Goal: Task Accomplishment & Management: Use online tool/utility

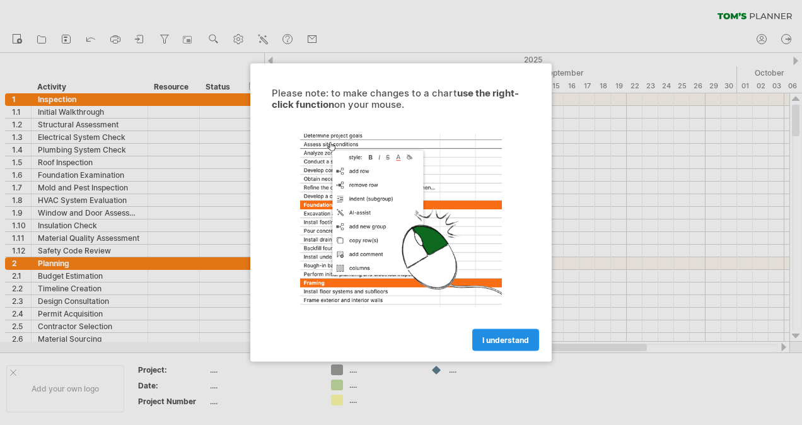
click at [505, 343] on span "I understand" at bounding box center [506, 340] width 47 height 9
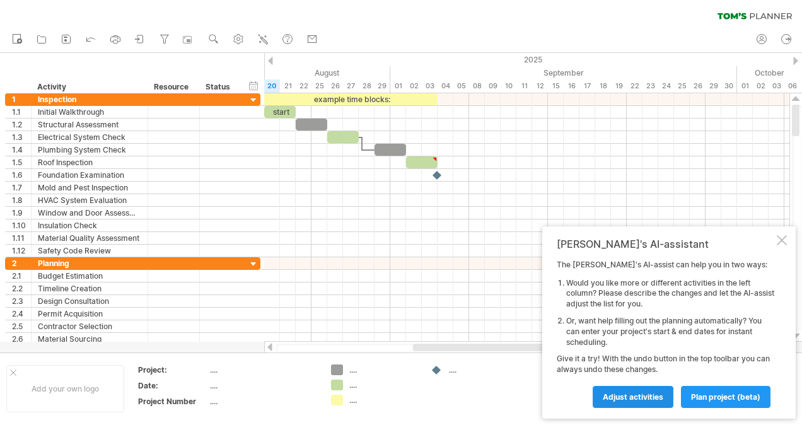
click at [623, 397] on span "Adjust activities" at bounding box center [633, 396] width 61 height 9
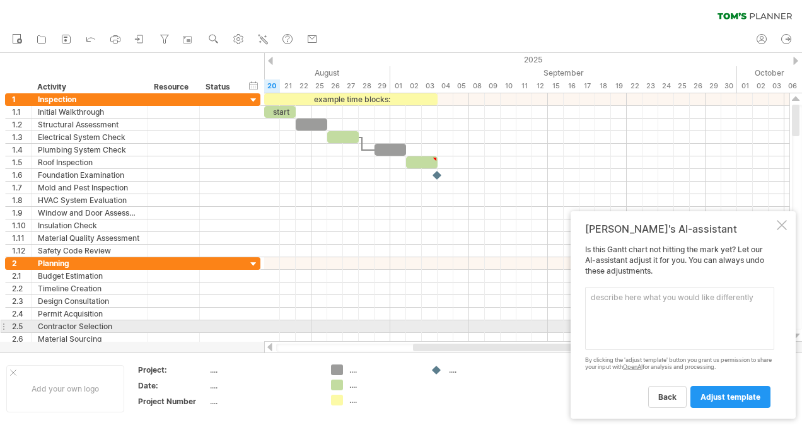
click at [621, 326] on textarea at bounding box center [679, 318] width 189 height 63
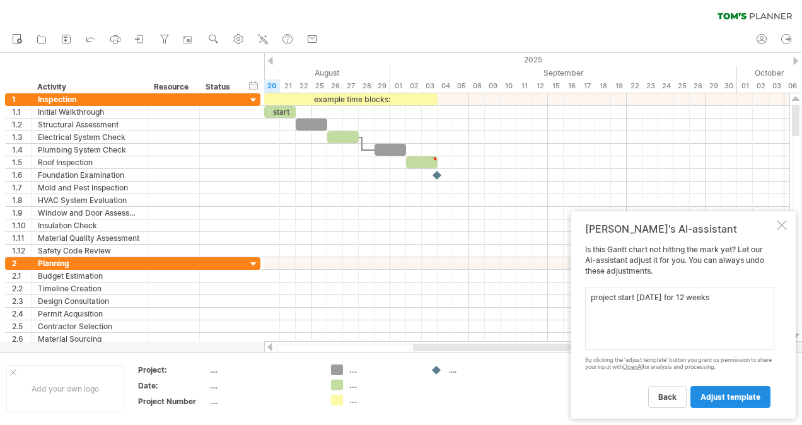
type textarea "project start [DATE] for 12 weeks"
click at [752, 401] on span "adjust template" at bounding box center [731, 396] width 60 height 9
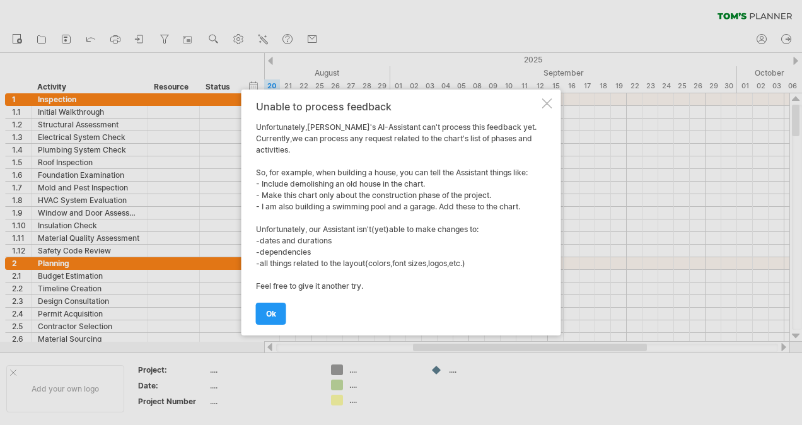
click at [256, 303] on link "ok" at bounding box center [271, 314] width 30 height 22
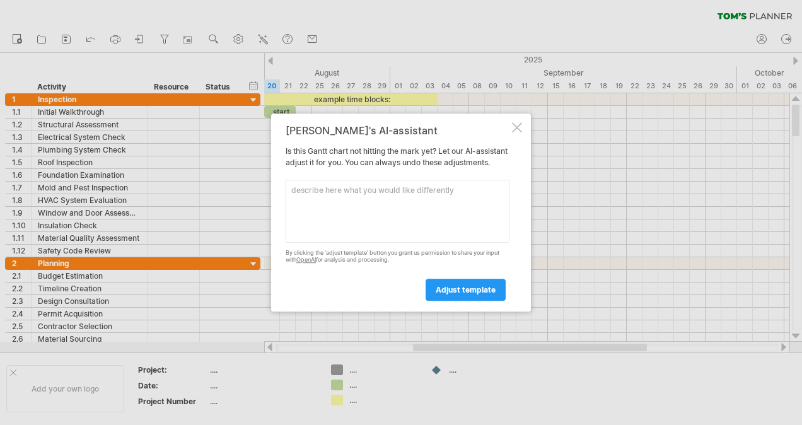
click at [521, 122] on div at bounding box center [517, 127] width 10 height 10
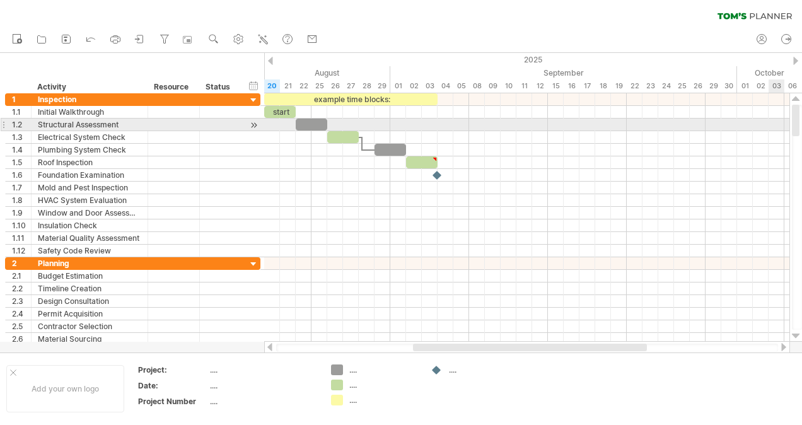
drag, startPoint x: 796, startPoint y: 122, endPoint x: 796, endPoint y: 98, distance: 24.0
click at [797, 101] on div at bounding box center [796, 217] width 13 height 249
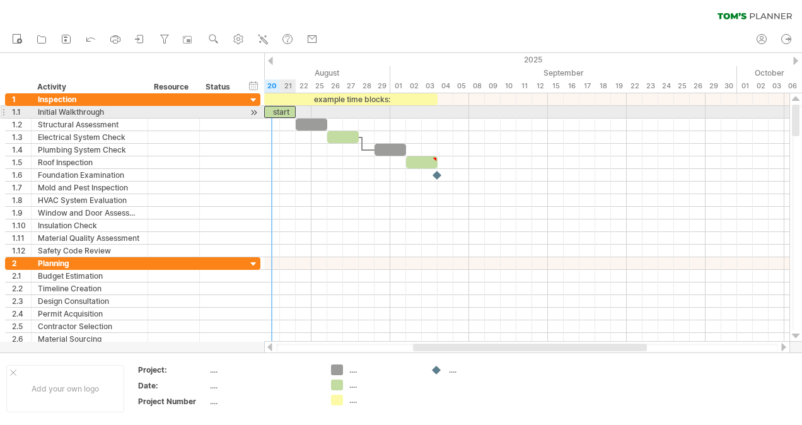
click at [276, 112] on div "start" at bounding box center [280, 112] width 32 height 12
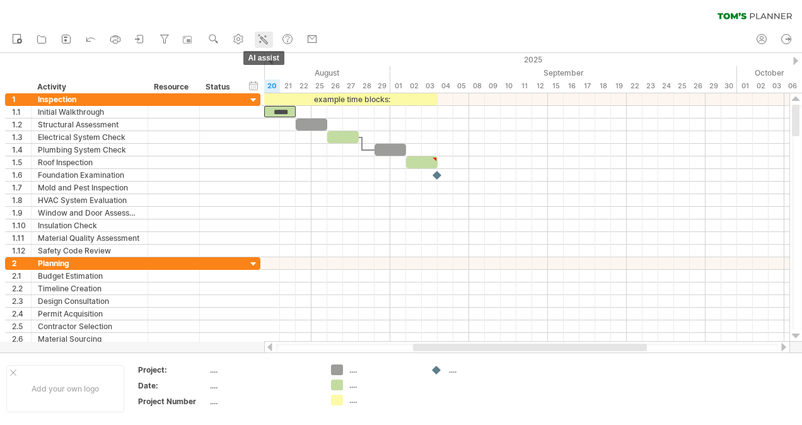
click at [267, 38] on icon at bounding box center [263, 39] width 13 height 13
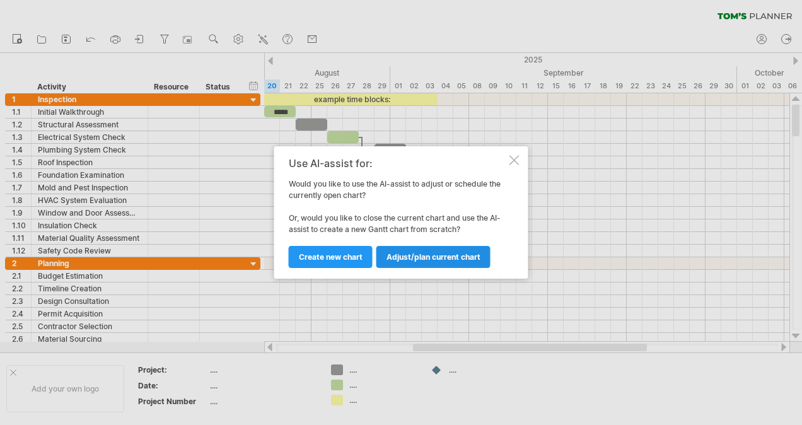
click at [447, 255] on span "Adjust/plan current chart" at bounding box center [434, 256] width 94 height 9
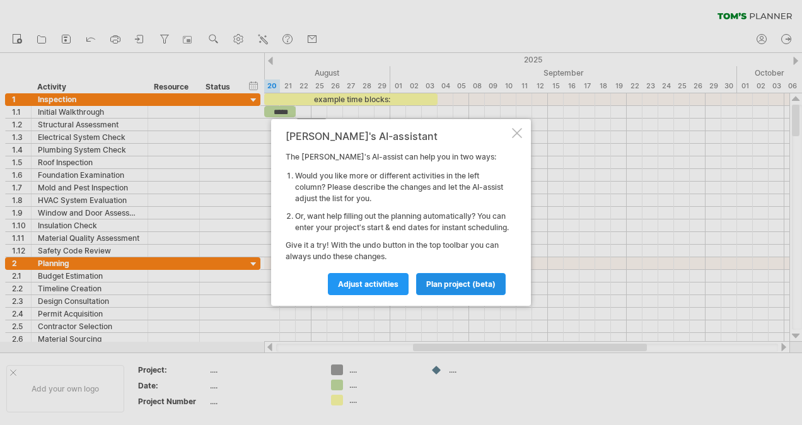
click at [458, 288] on span "plan project (beta)" at bounding box center [460, 283] width 69 height 9
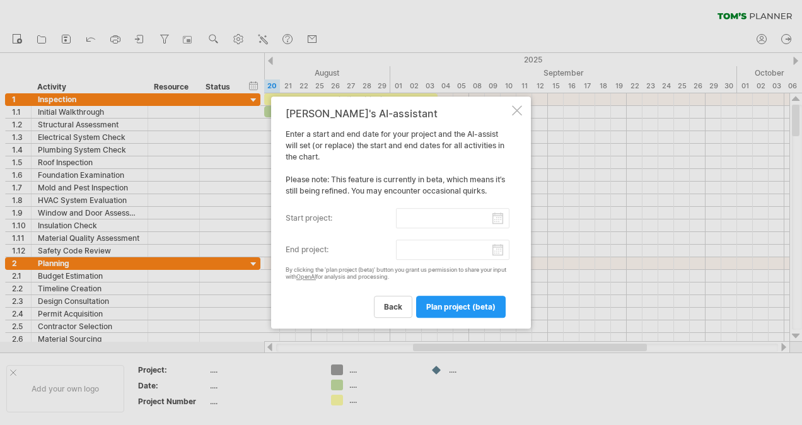
click at [319, 218] on label "start project:" at bounding box center [341, 218] width 110 height 20
click at [396, 218] on input "start project:" at bounding box center [453, 218] width 114 height 20
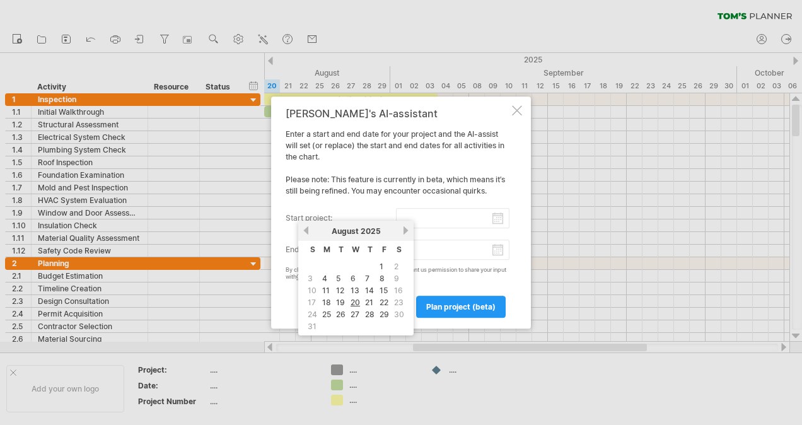
click at [406, 231] on link "next" at bounding box center [405, 230] width 9 height 9
click at [322, 298] on link "22" at bounding box center [326, 303] width 11 height 12
type input "********"
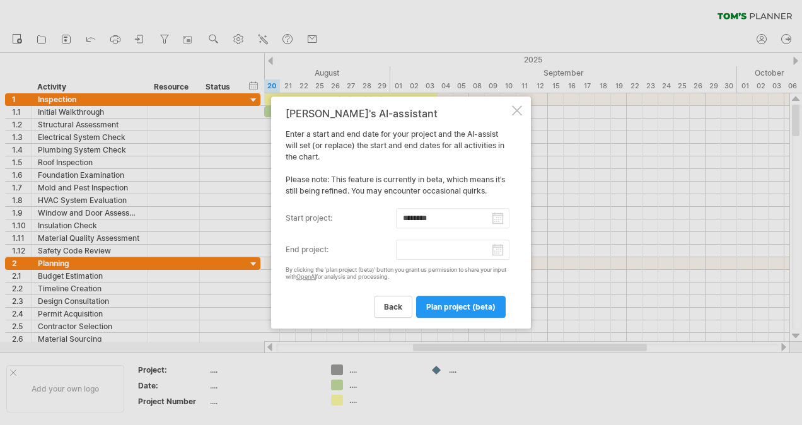
click at [425, 251] on input "end project:" at bounding box center [453, 250] width 114 height 20
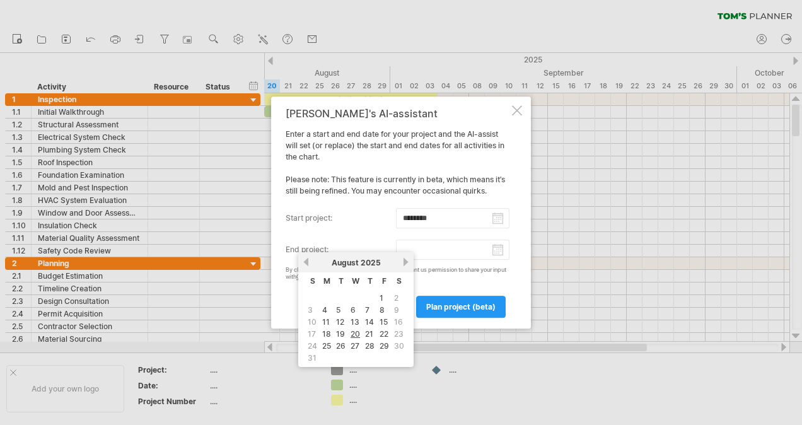
click at [409, 261] on link "next" at bounding box center [405, 261] width 9 height 9
click at [358, 342] on link "31" at bounding box center [356, 346] width 11 height 12
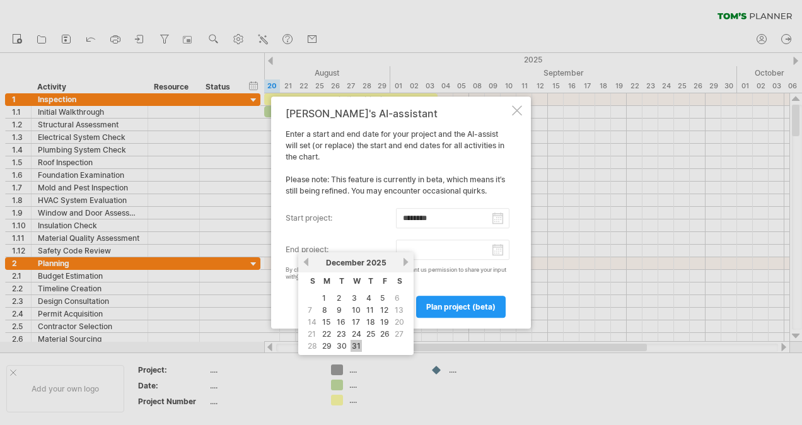
type input "********"
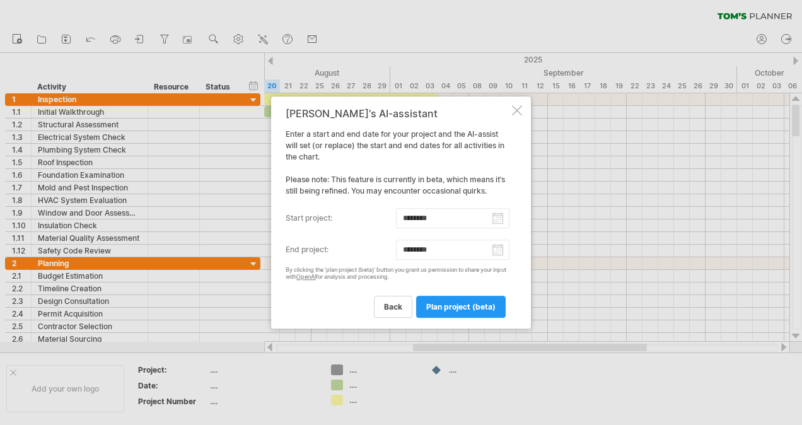
click at [463, 307] on span "plan project (beta)" at bounding box center [460, 306] width 69 height 9
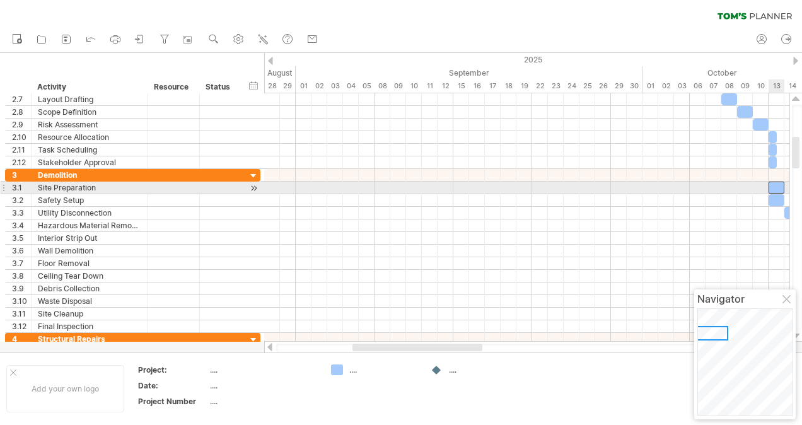
click at [776, 185] on div at bounding box center [777, 188] width 16 height 12
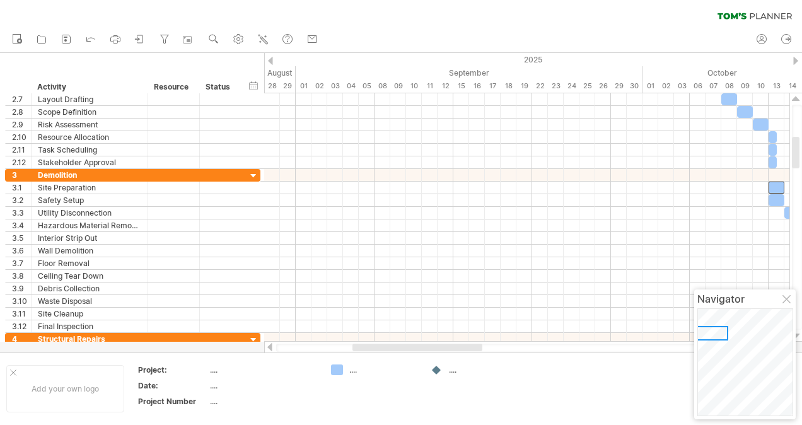
click at [336, 370] on div "Trying to reach [DOMAIN_NAME] Connected again... 0% clear filter new 1" at bounding box center [401, 212] width 802 height 425
click at [355, 369] on div "...." at bounding box center [384, 370] width 69 height 11
click at [358, 403] on td at bounding box center [375, 389] width 100 height 49
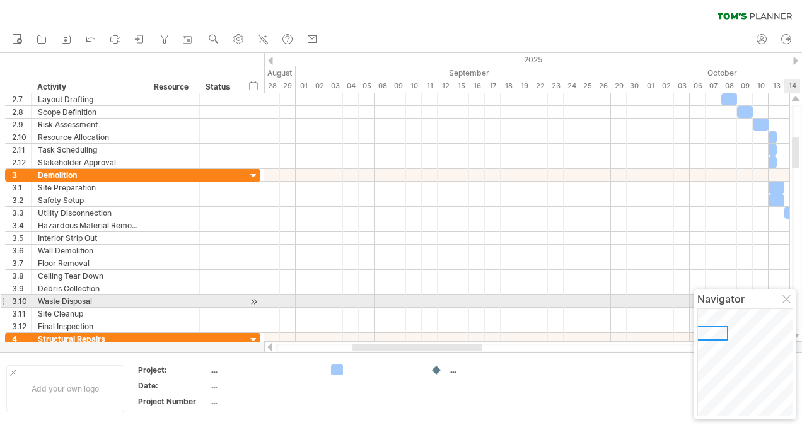
click at [785, 301] on div at bounding box center [788, 300] width 10 height 10
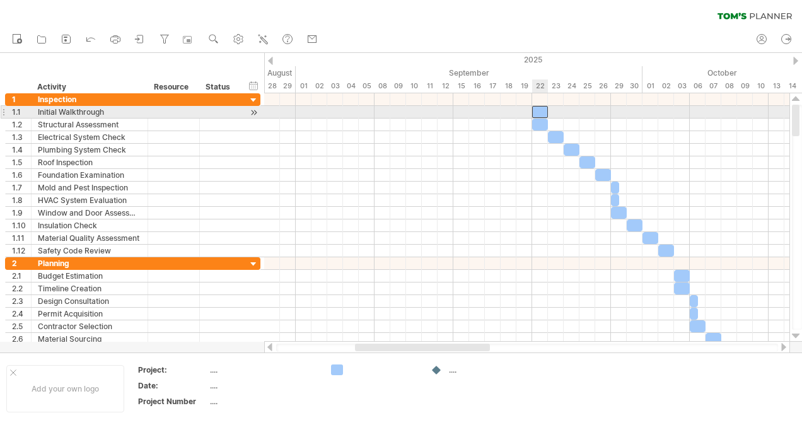
click at [539, 114] on div at bounding box center [540, 112] width 16 height 12
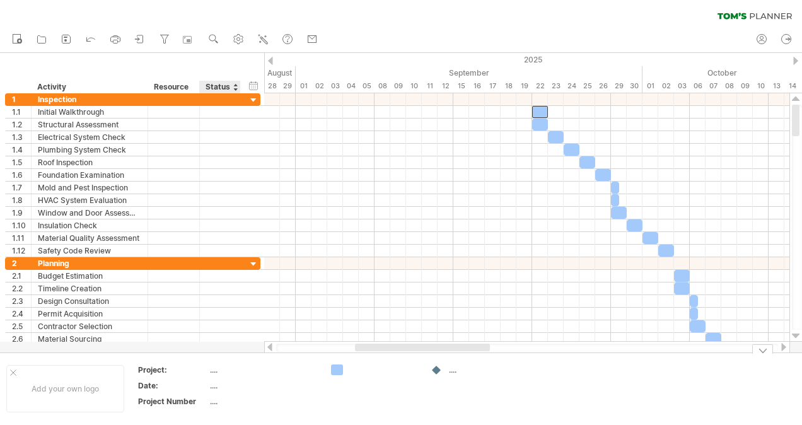
click at [213, 389] on div "...." at bounding box center [263, 385] width 106 height 11
click at [260, 39] on ul "new open" at bounding box center [165, 39] width 318 height 26
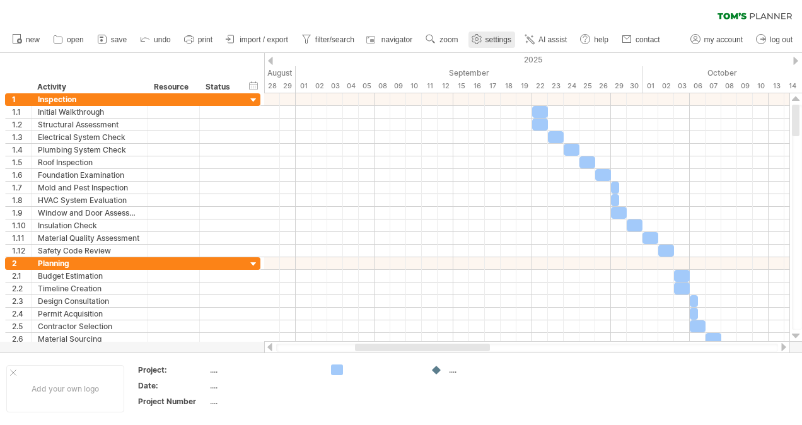
click at [490, 40] on span "settings" at bounding box center [499, 39] width 26 height 9
select select "*"
select select "**"
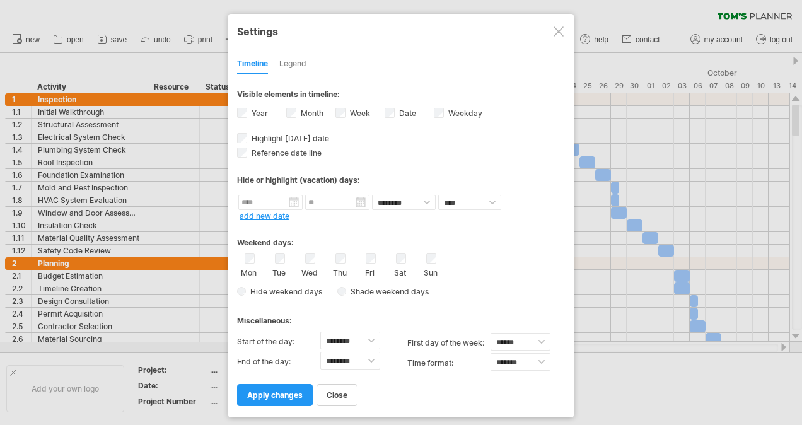
click at [559, 33] on div at bounding box center [559, 31] width 10 height 10
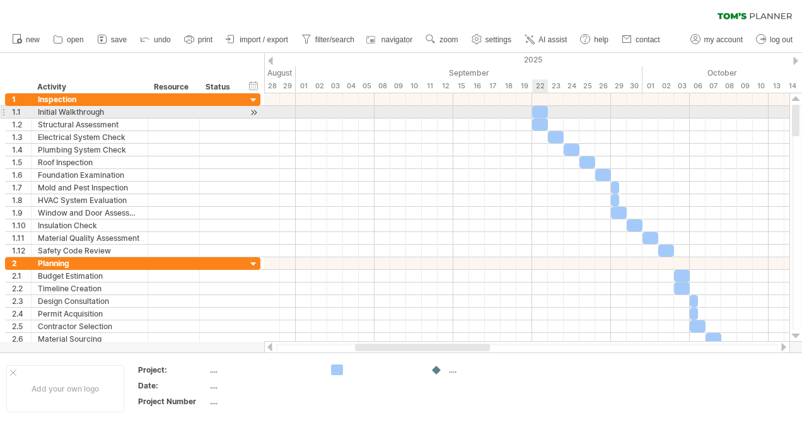
click at [541, 113] on div at bounding box center [540, 112] width 16 height 12
drag, startPoint x: 536, startPoint y: 111, endPoint x: 278, endPoint y: 109, distance: 258.0
click at [278, 109] on div at bounding box center [280, 112] width 16 height 12
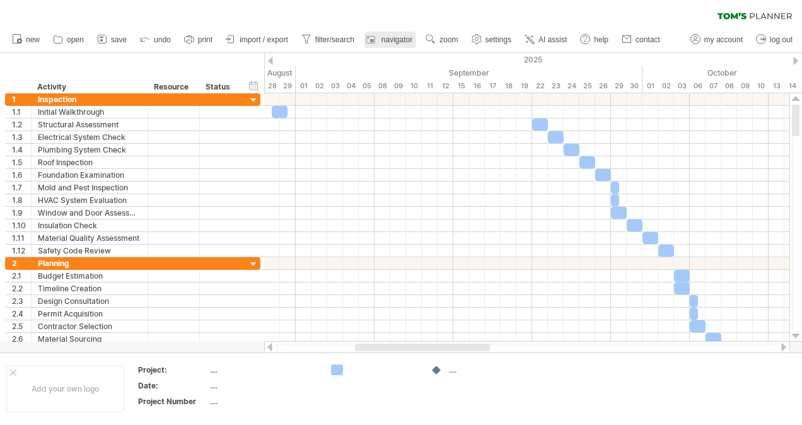
click at [398, 41] on span "navigator" at bounding box center [397, 39] width 31 height 9
click at [405, 42] on span "navigator" at bounding box center [397, 39] width 31 height 9
click at [394, 40] on span "navigator" at bounding box center [397, 39] width 31 height 9
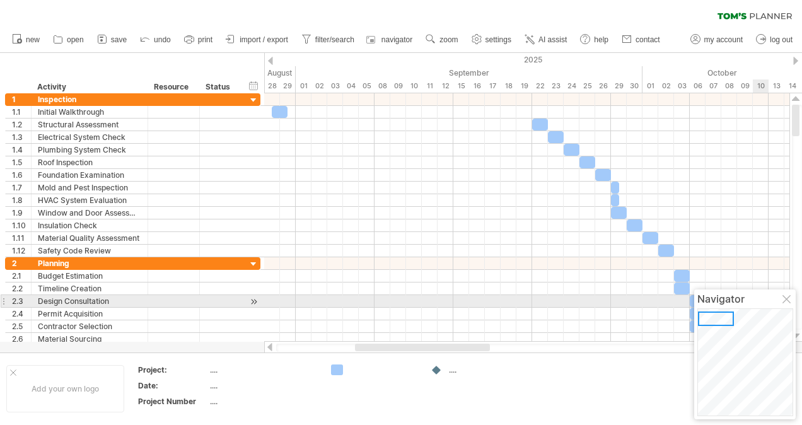
click at [789, 298] on div at bounding box center [788, 300] width 10 height 10
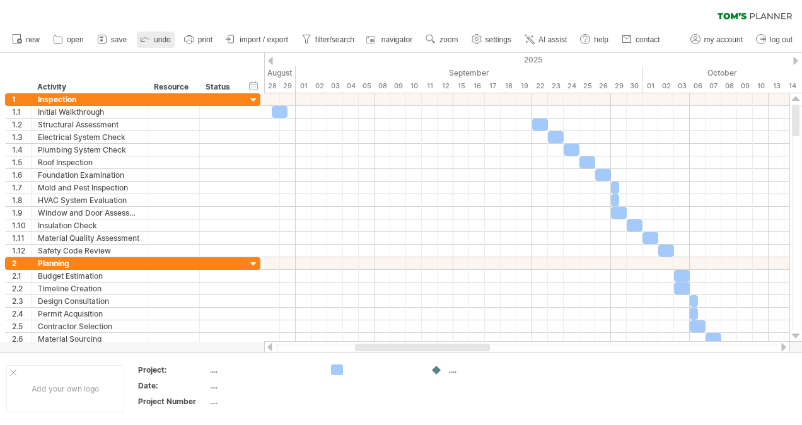
click at [167, 38] on span "undo" at bounding box center [162, 39] width 17 height 9
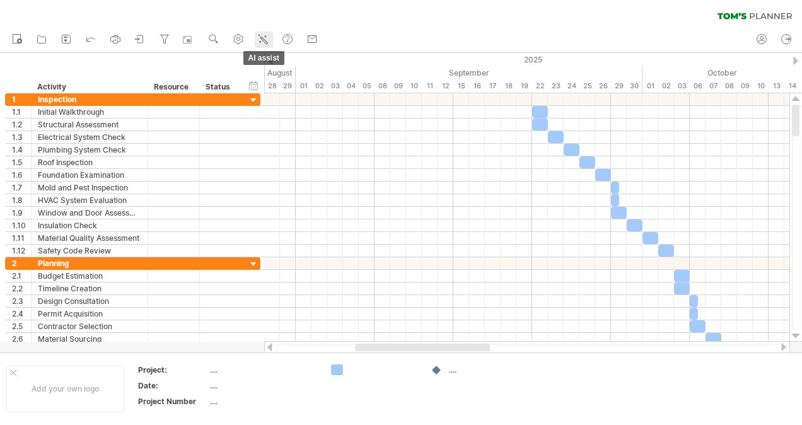
click at [264, 38] on icon at bounding box center [264, 40] width 7 height 7
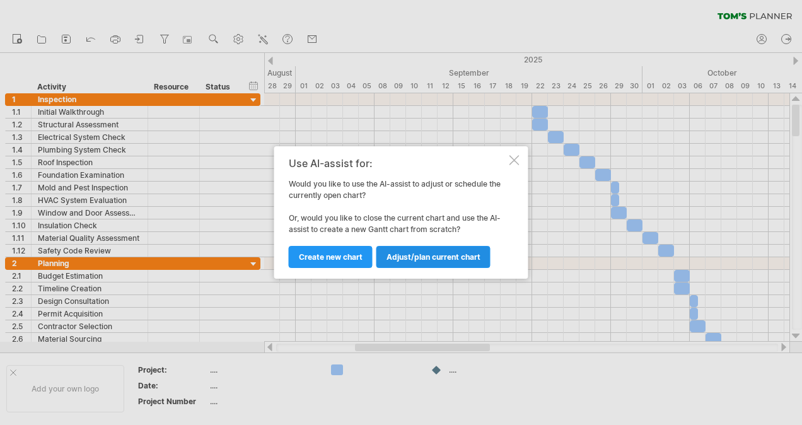
click at [419, 254] on span "Adjust/plan current chart" at bounding box center [434, 256] width 94 height 9
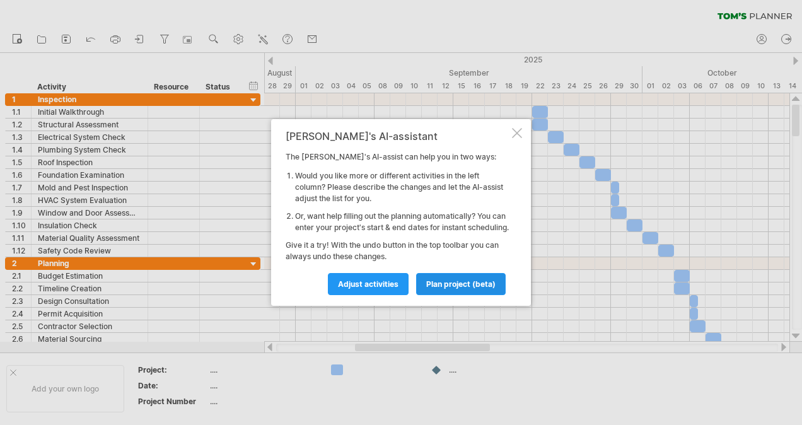
click at [473, 288] on span "plan project (beta)" at bounding box center [460, 283] width 69 height 9
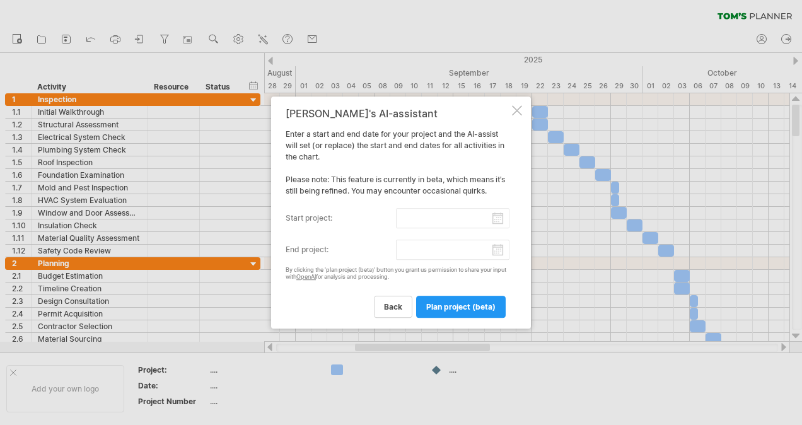
click at [420, 218] on input "start project:" at bounding box center [453, 218] width 114 height 20
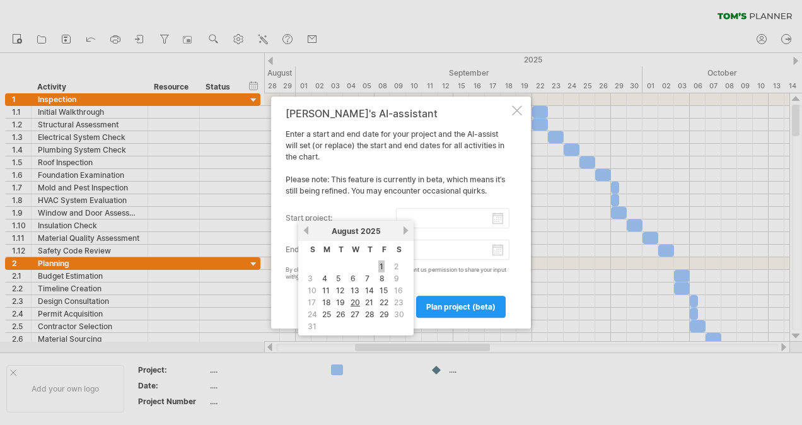
click at [380, 266] on link "1" at bounding box center [382, 267] width 6 height 12
type input "********"
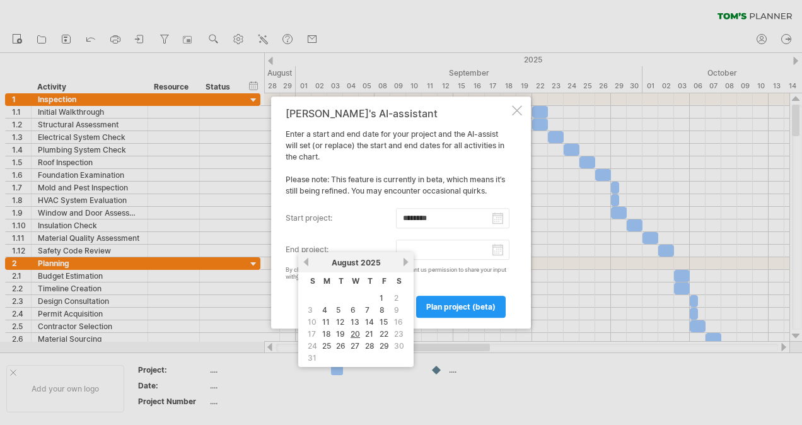
click at [407, 247] on input "end project:" at bounding box center [453, 250] width 114 height 20
click at [410, 264] on link "next" at bounding box center [405, 261] width 9 height 9
click at [409, 264] on link "next" at bounding box center [405, 261] width 9 height 9
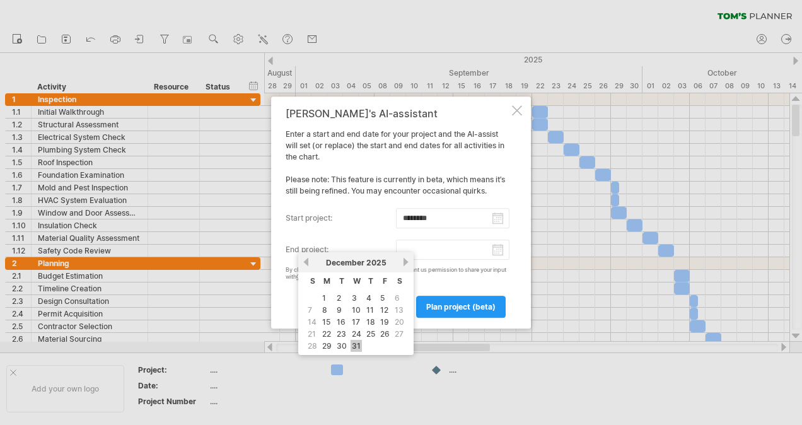
click at [353, 341] on link "31" at bounding box center [356, 346] width 11 height 12
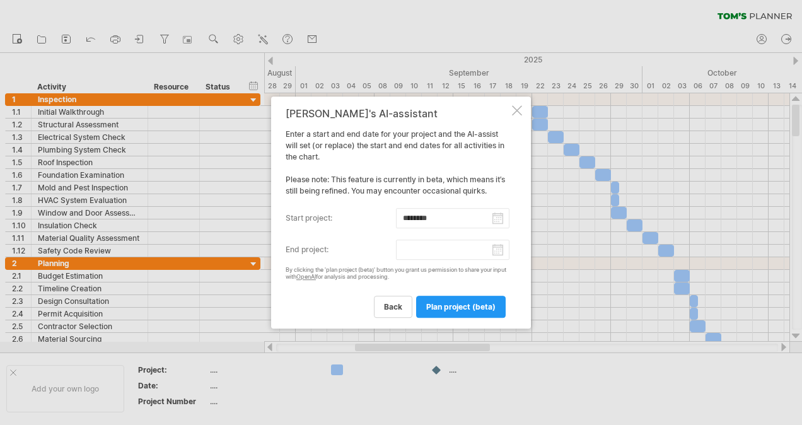
type input "********"
click at [461, 297] on link "plan project (beta)" at bounding box center [461, 307] width 90 height 22
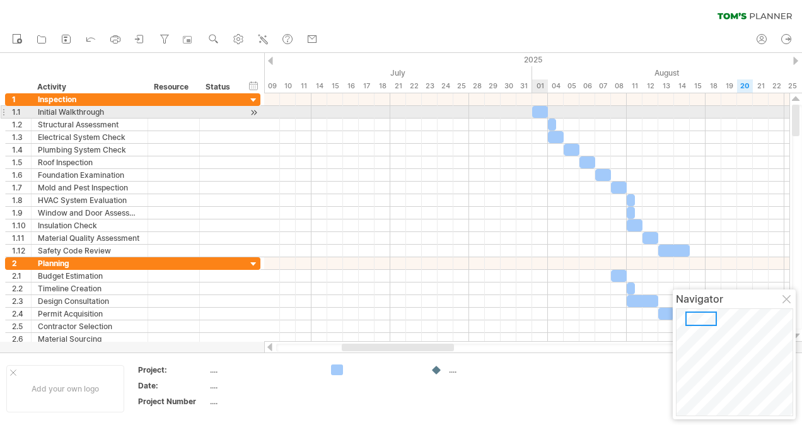
click at [540, 106] on div at bounding box center [540, 112] width 16 height 12
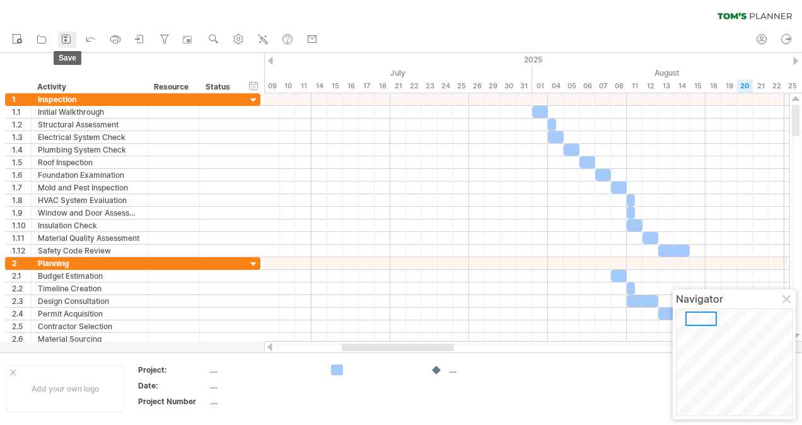
click at [64, 37] on rect at bounding box center [66, 37] width 4 height 1
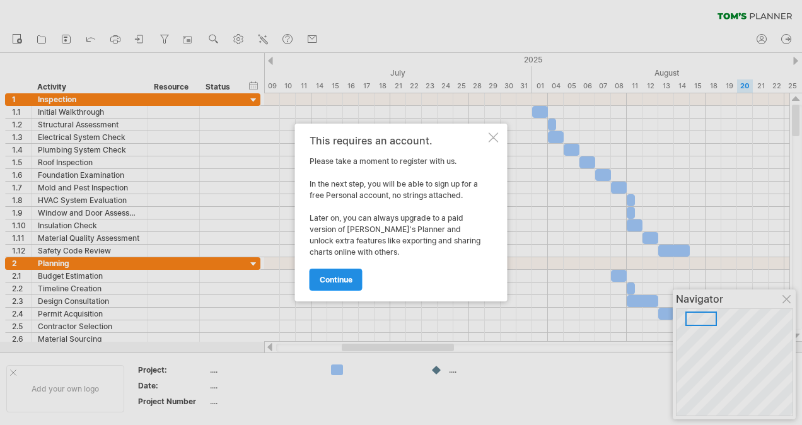
click at [343, 283] on span "continue" at bounding box center [336, 279] width 33 height 9
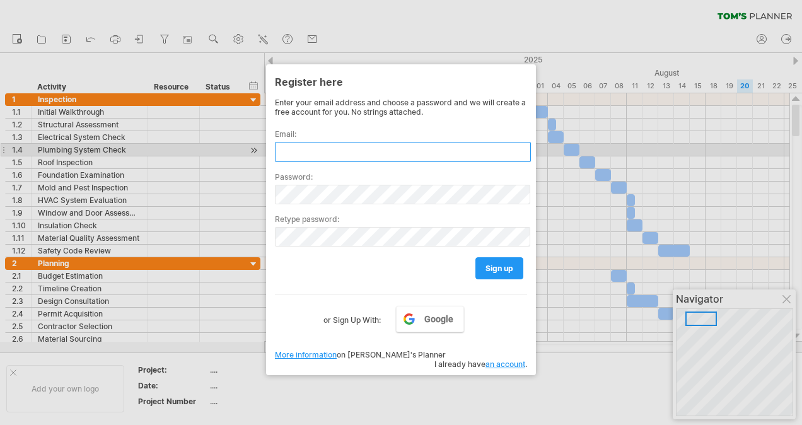
click at [322, 150] on input "text" at bounding box center [403, 152] width 256 height 20
type input "**********"
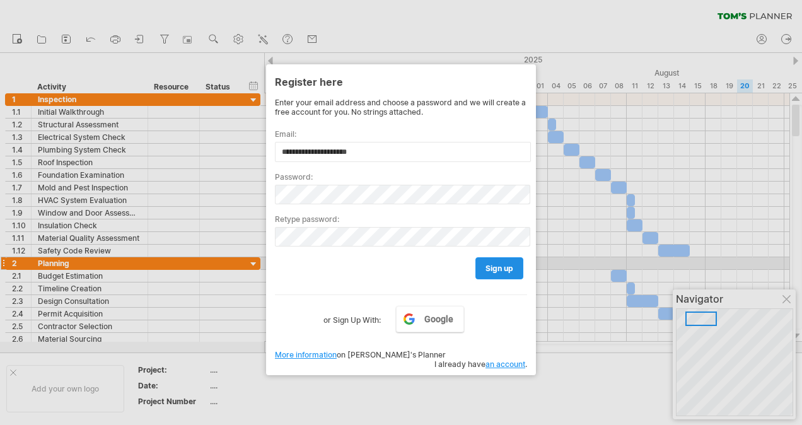
click at [506, 266] on span "sign up" at bounding box center [500, 268] width 28 height 9
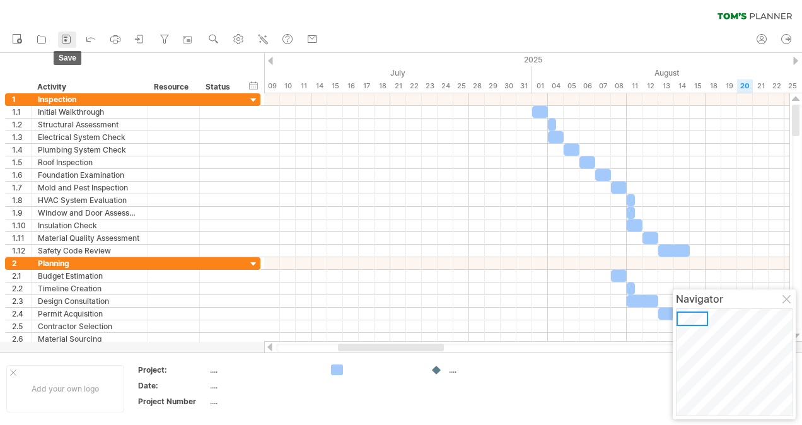
click at [68, 40] on icon at bounding box center [66, 39] width 13 height 13
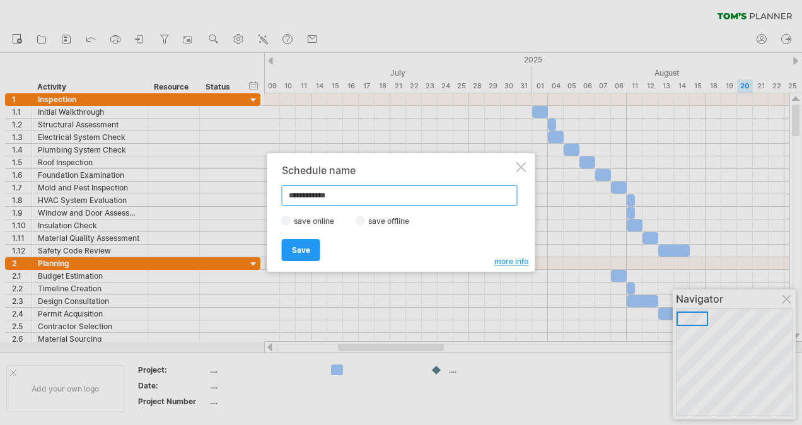
type input "**********"
click at [302, 250] on span "Save" at bounding box center [301, 249] width 18 height 9
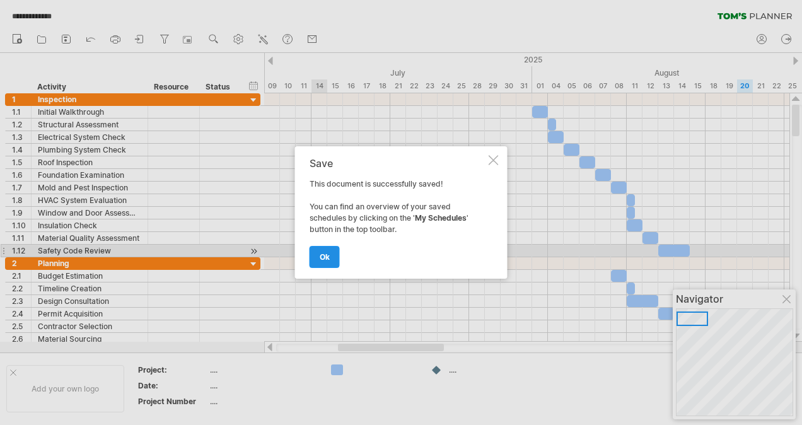
click at [327, 256] on span "ok" at bounding box center [325, 256] width 10 height 9
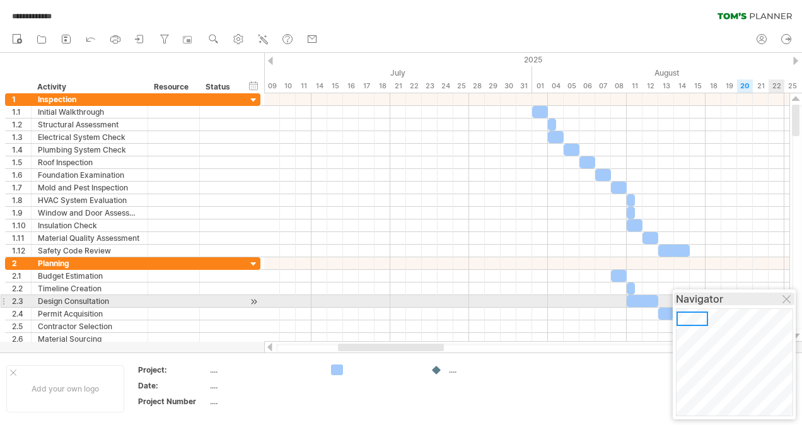
click at [780, 299] on div "Navigator" at bounding box center [734, 299] width 117 height 13
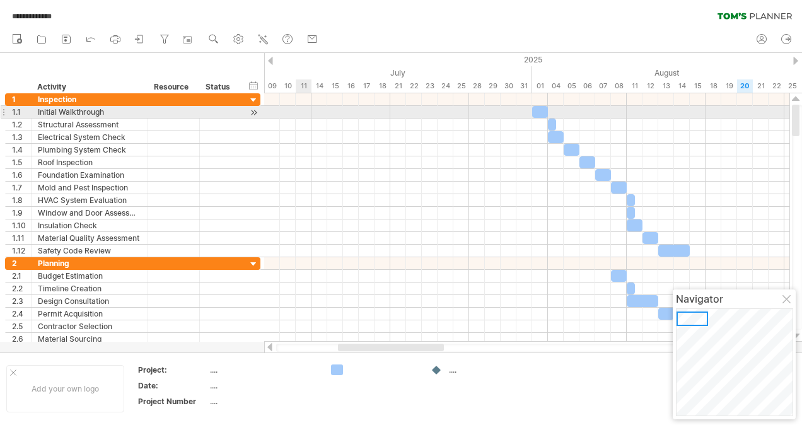
click at [6, 112] on div "1.1" at bounding box center [19, 112] width 26 height 12
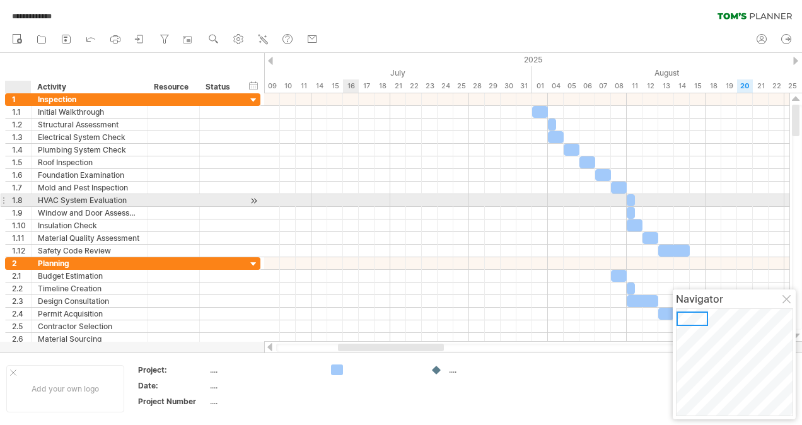
click at [351, 197] on div at bounding box center [527, 200] width 526 height 13
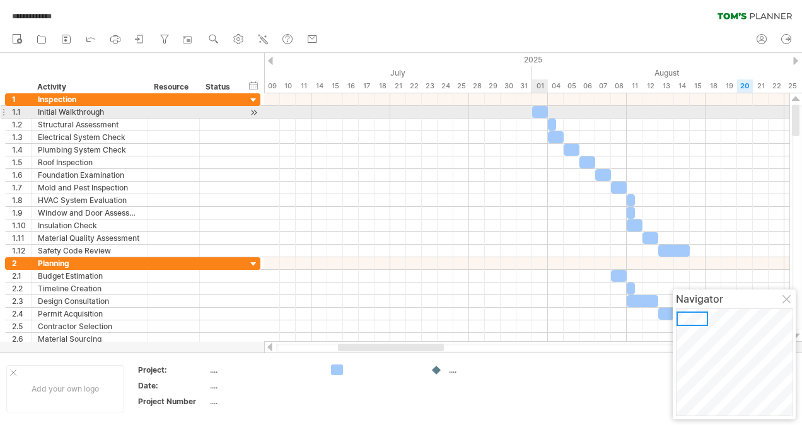
click at [539, 113] on div at bounding box center [540, 112] width 16 height 12
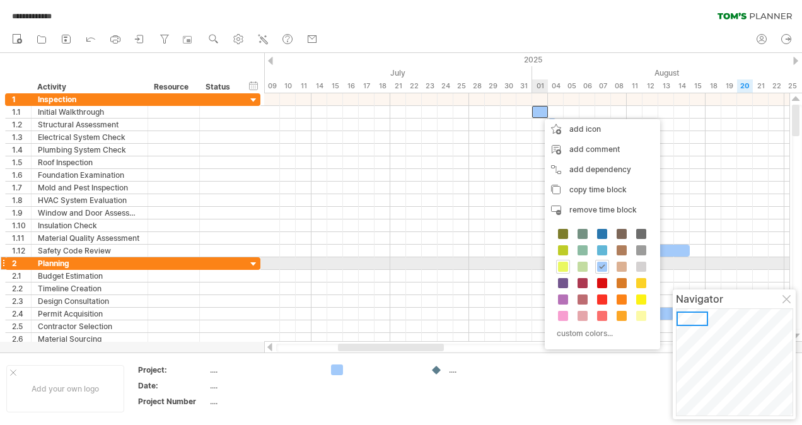
click at [563, 262] on span at bounding box center [563, 267] width 10 height 10
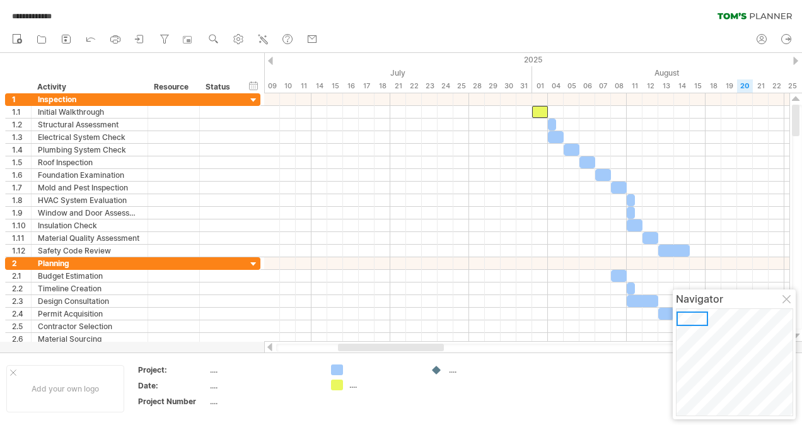
click at [351, 387] on div "...." at bounding box center [384, 385] width 69 height 11
type input "*********"
click at [413, 405] on td "*********" at bounding box center [375, 389] width 100 height 49
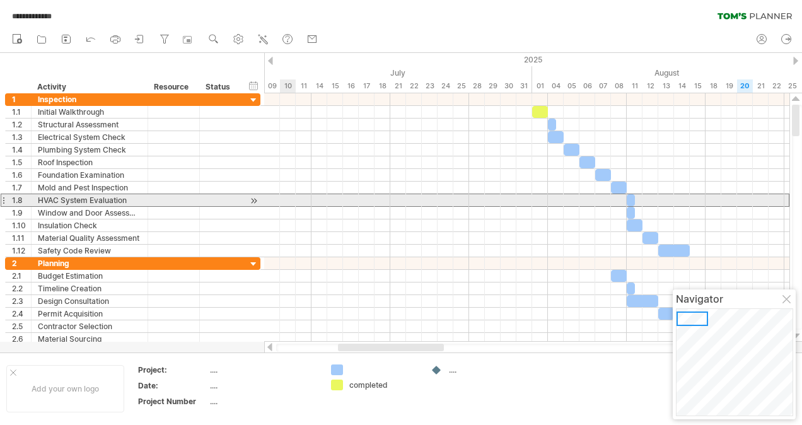
click at [3, 200] on div at bounding box center [3, 200] width 5 height 13
click at [3, 197] on div at bounding box center [3, 200] width 5 height 13
